Goal: Task Accomplishment & Management: Use online tool/utility

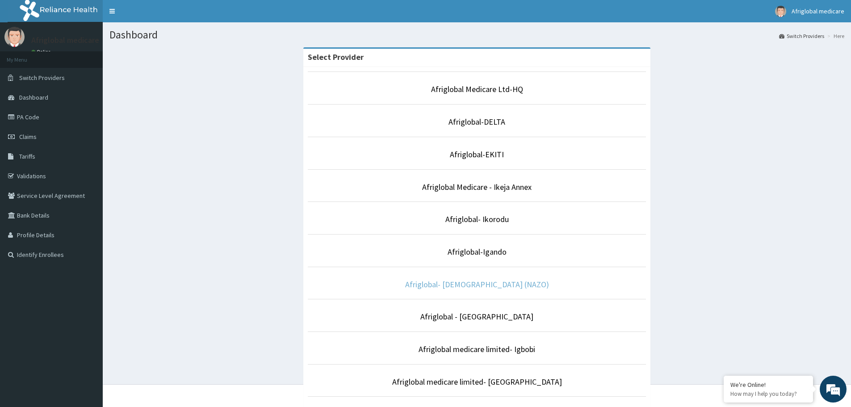
click at [509, 287] on link "Afriglobal- [DEMOGRAPHIC_DATA] (NAZO)" at bounding box center [477, 284] width 144 height 10
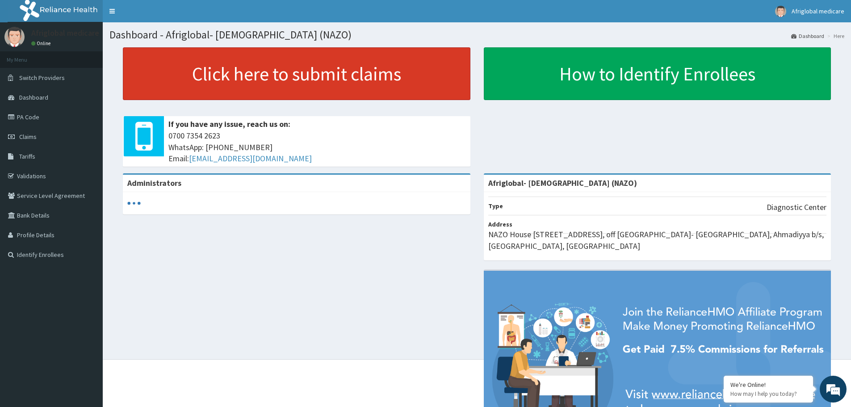
click at [245, 82] on link "Click here to submit claims" at bounding box center [297, 73] width 348 height 53
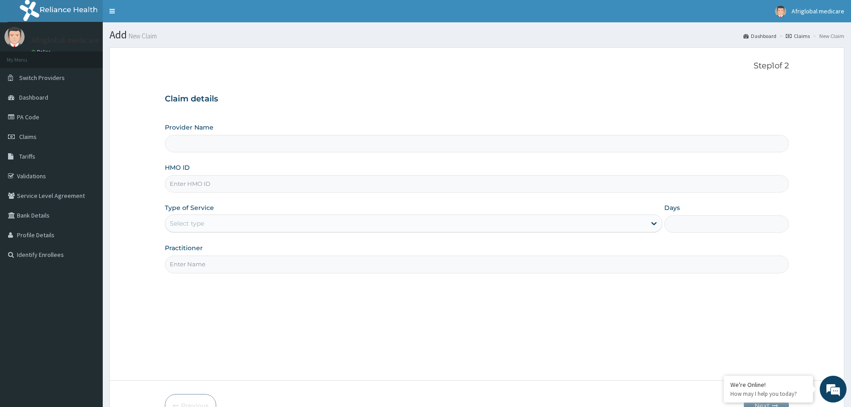
type input "Afriglobal- [DEMOGRAPHIC_DATA] (NAZO)"
click at [30, 118] on link "PA Code" at bounding box center [51, 117] width 103 height 20
